Goal: Information Seeking & Learning: Learn about a topic

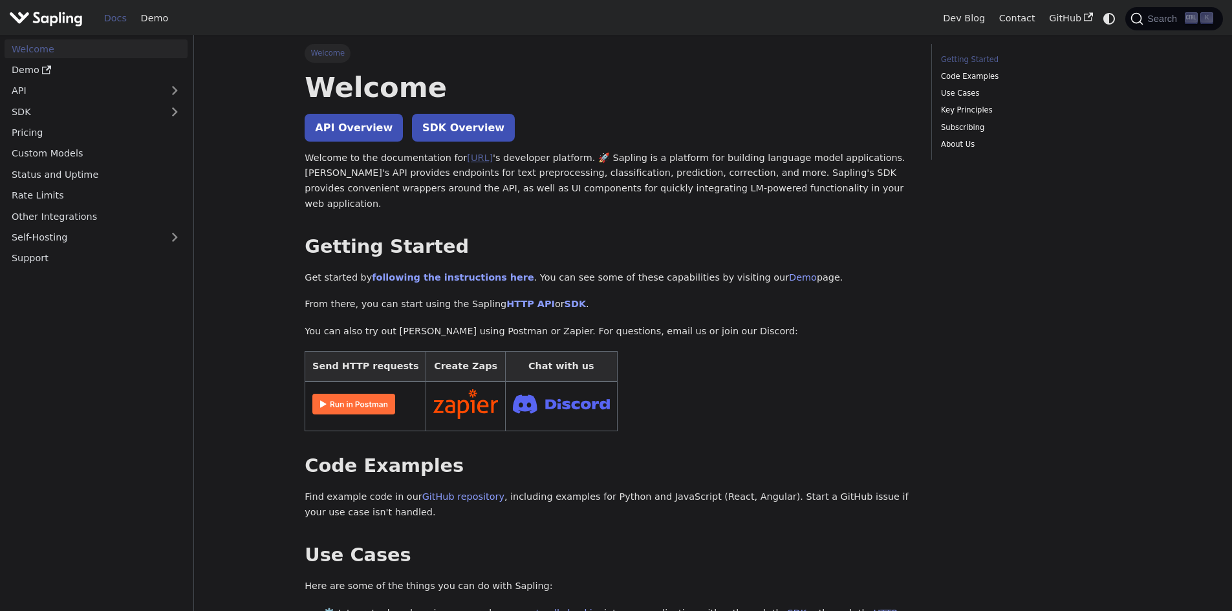
click at [467, 163] on link "[URL]" at bounding box center [480, 158] width 26 height 10
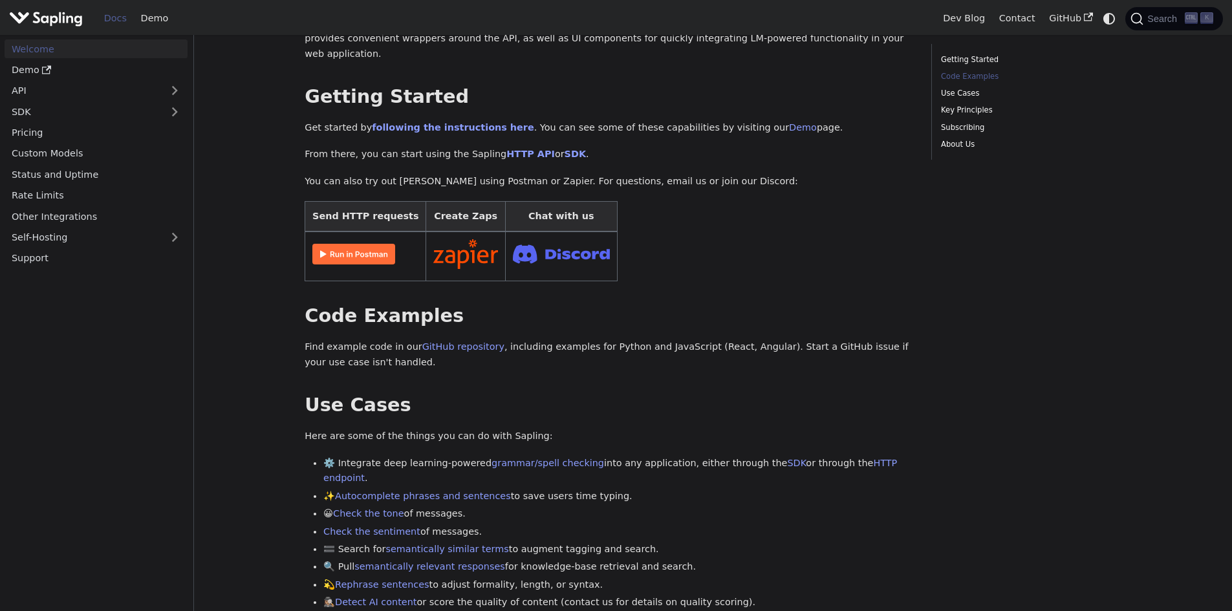
scroll to position [259, 0]
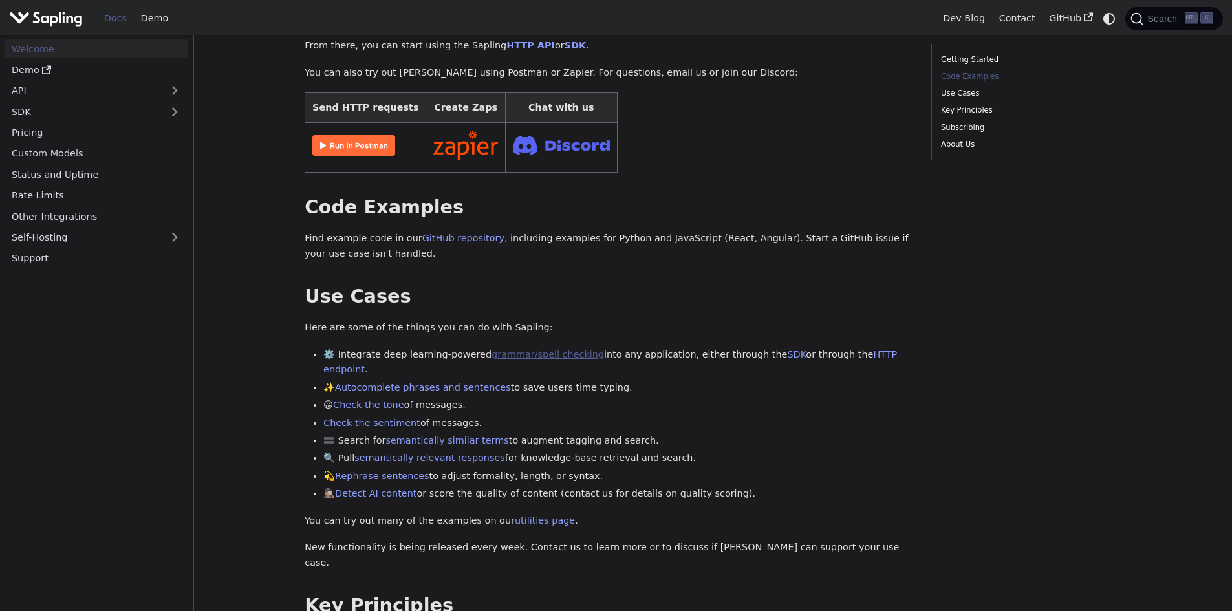
click at [520, 349] on link "grammar/spell checking" at bounding box center [548, 354] width 113 height 10
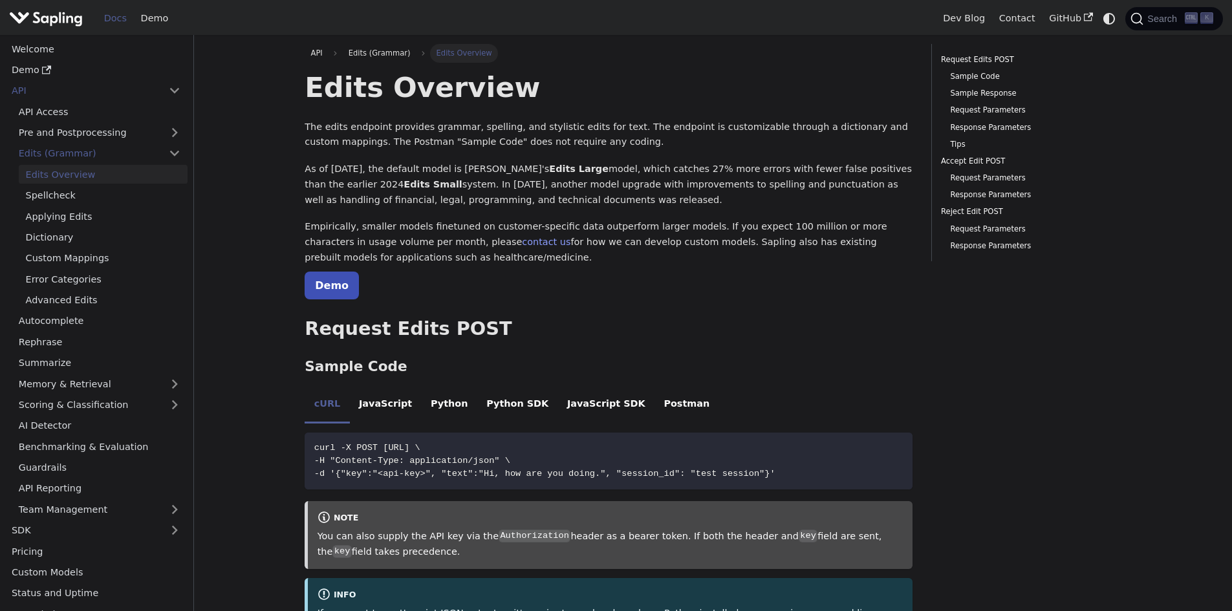
click at [312, 279] on link "Demo" at bounding box center [332, 286] width 54 height 28
